Goal: Navigation & Orientation: Go to known website

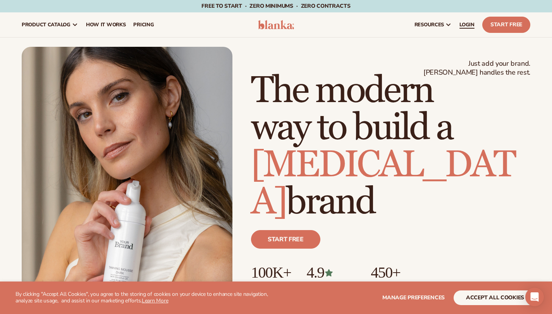
click at [459, 24] on span "LOGIN" at bounding box center [466, 25] width 15 height 6
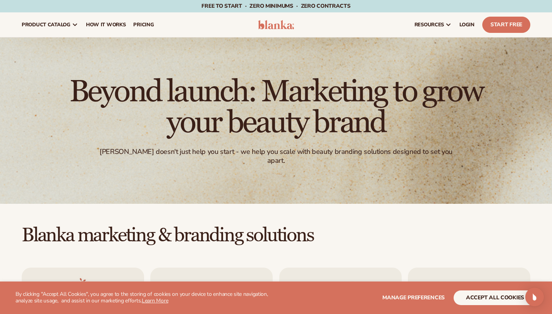
click at [550, 26] on header "Cart product catalog The Lab by [PERSON_NAME]" at bounding box center [276, 24] width 552 height 25
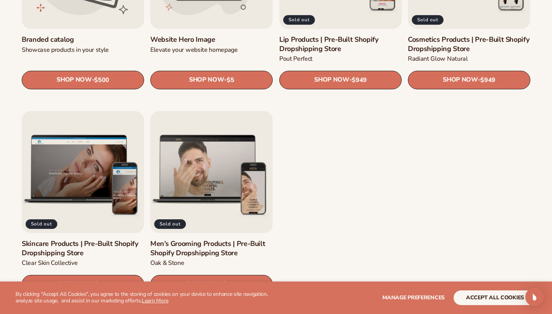
scroll to position [973, 0]
